Goal: Task Accomplishment & Management: Manage account settings

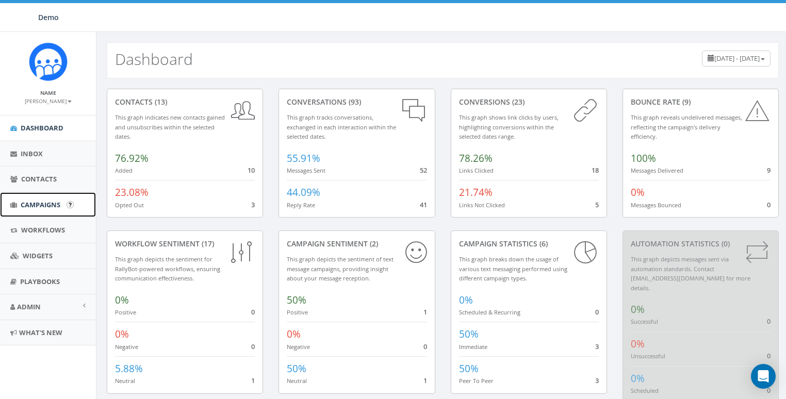
click at [48, 203] on span "Campaigns" at bounding box center [41, 204] width 40 height 9
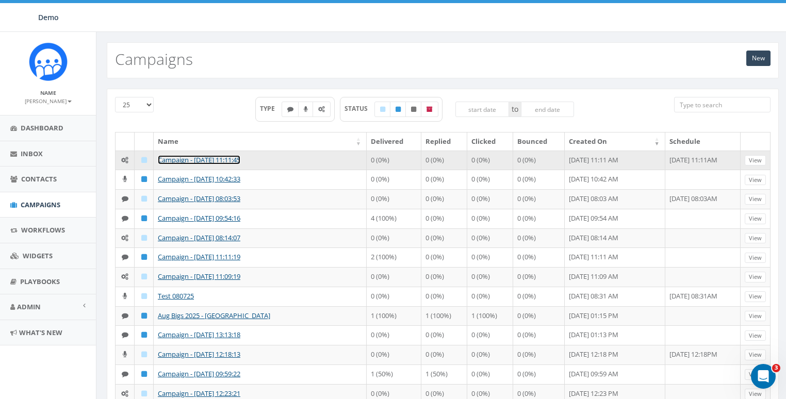
click at [196, 158] on link "Campaign - [DATE] 11:11:45" at bounding box center [199, 159] width 83 height 9
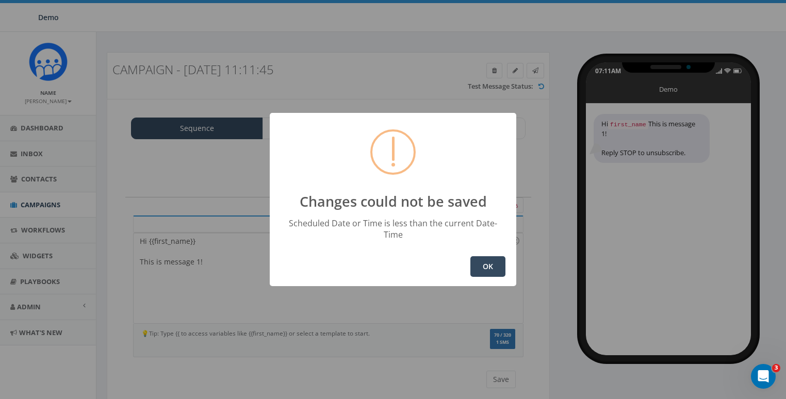
click at [491, 262] on button "OK" at bounding box center [487, 266] width 35 height 21
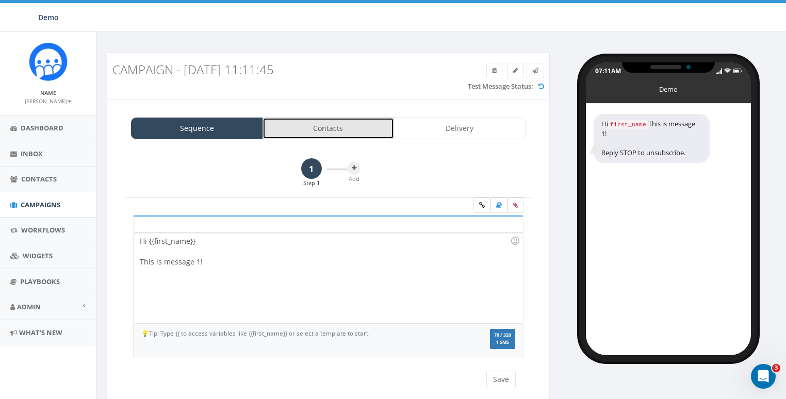
click at [354, 125] on link "Contacts" at bounding box center [329, 129] width 132 height 22
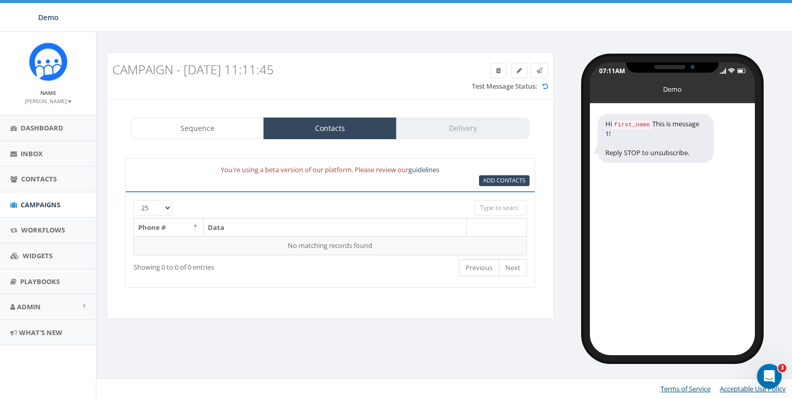
click at [476, 126] on div "Sequence Contacts Delivery" at bounding box center [330, 129] width 399 height 22
click at [58, 100] on small "[PERSON_NAME]" at bounding box center [48, 100] width 47 height 7
click at [57, 130] on link "Sign Out" at bounding box center [52, 129] width 82 height 13
